Goal: Check status: Verify the current state of an ongoing process or item

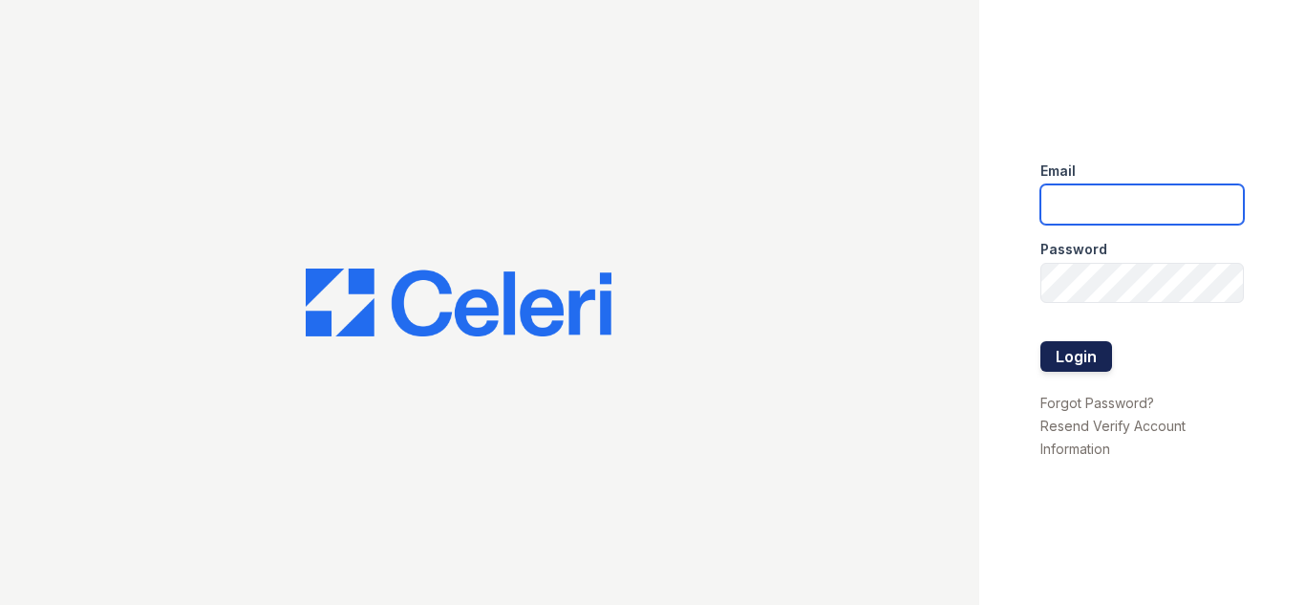
type input "[DOMAIN_NAME][EMAIL_ADDRESS][DOMAIN_NAME]"
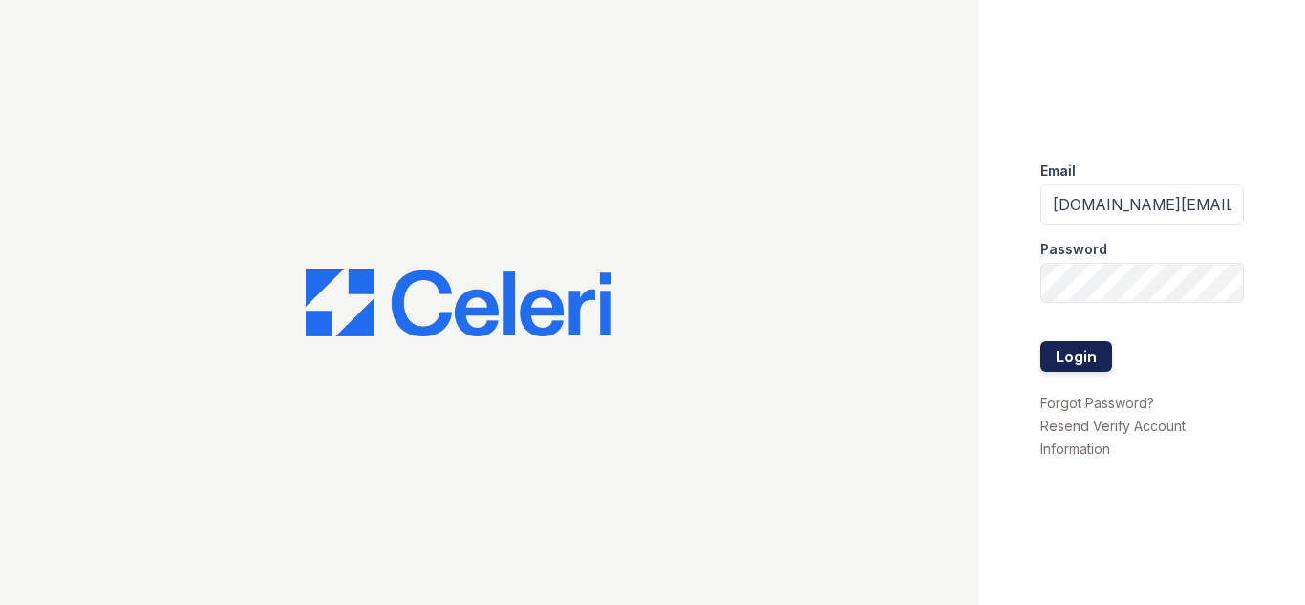
click at [1096, 356] on button "Login" at bounding box center [1077, 356] width 72 height 31
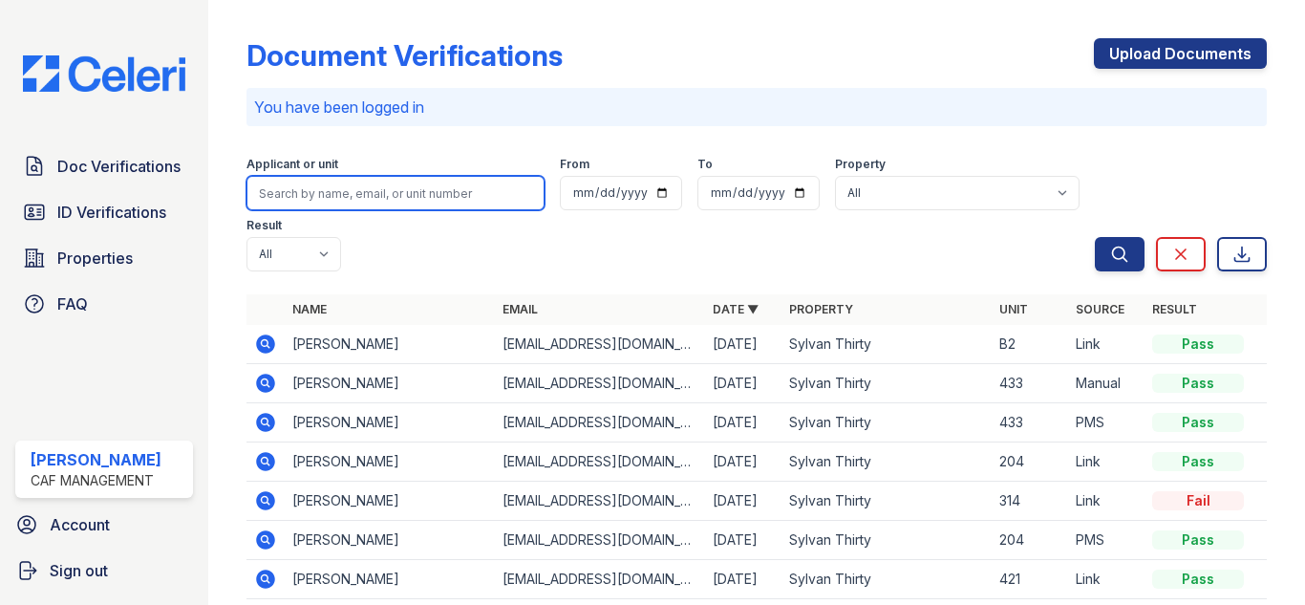
click at [458, 194] on input "search" at bounding box center [396, 193] width 298 height 34
type input "kahmro"
click at [1095, 237] on button "Search" at bounding box center [1120, 254] width 50 height 34
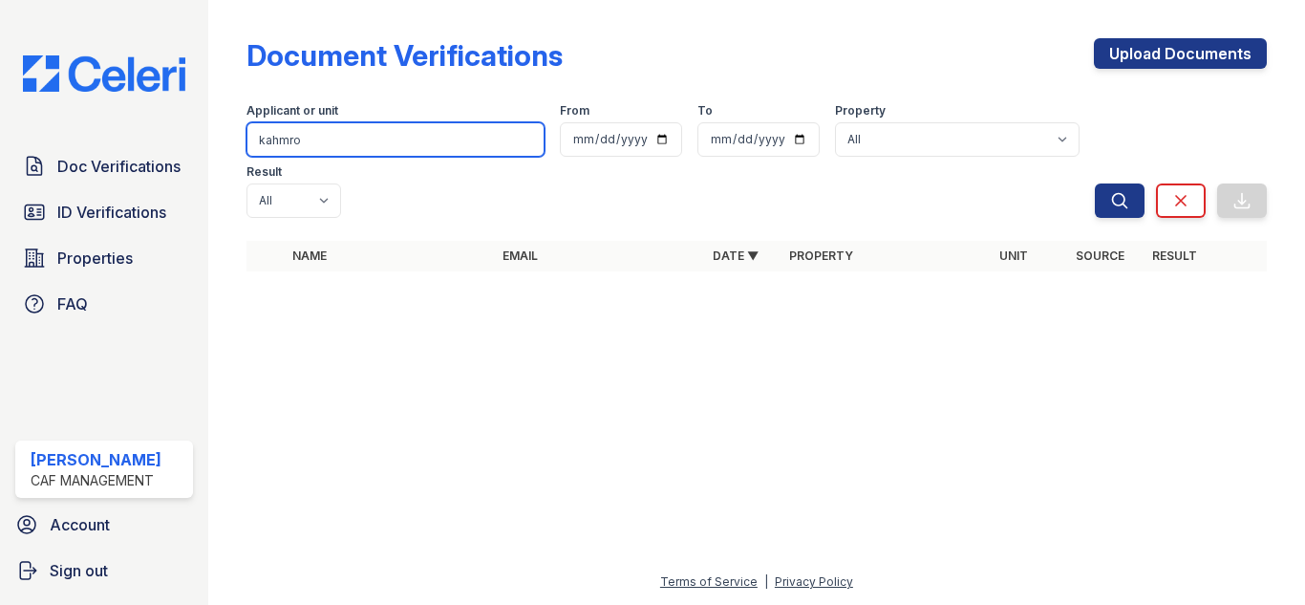
click at [322, 138] on input "kahmro" at bounding box center [396, 139] width 298 height 34
type input "k"
type input "Kamrhon"
click at [1095, 183] on button "Search" at bounding box center [1120, 200] width 50 height 34
click at [461, 140] on input "Kamrhon" at bounding box center [396, 139] width 298 height 34
